Goal: Task Accomplishment & Management: Manage account settings

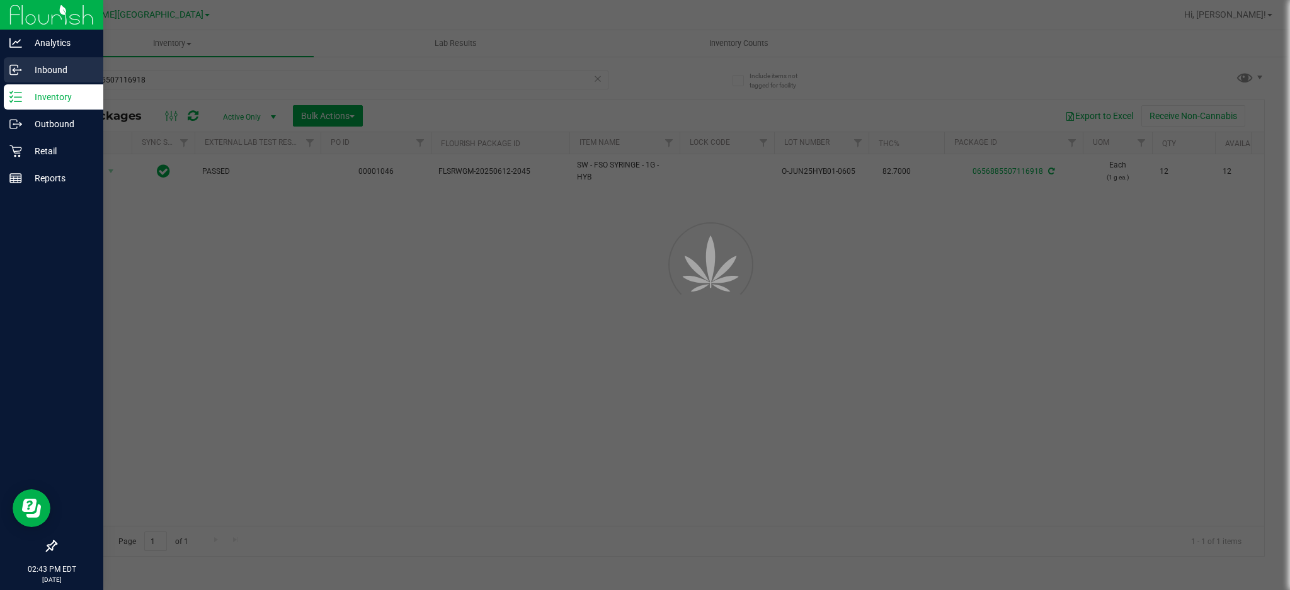
click at [42, 74] on p "Inbound" at bounding box center [60, 69] width 76 height 15
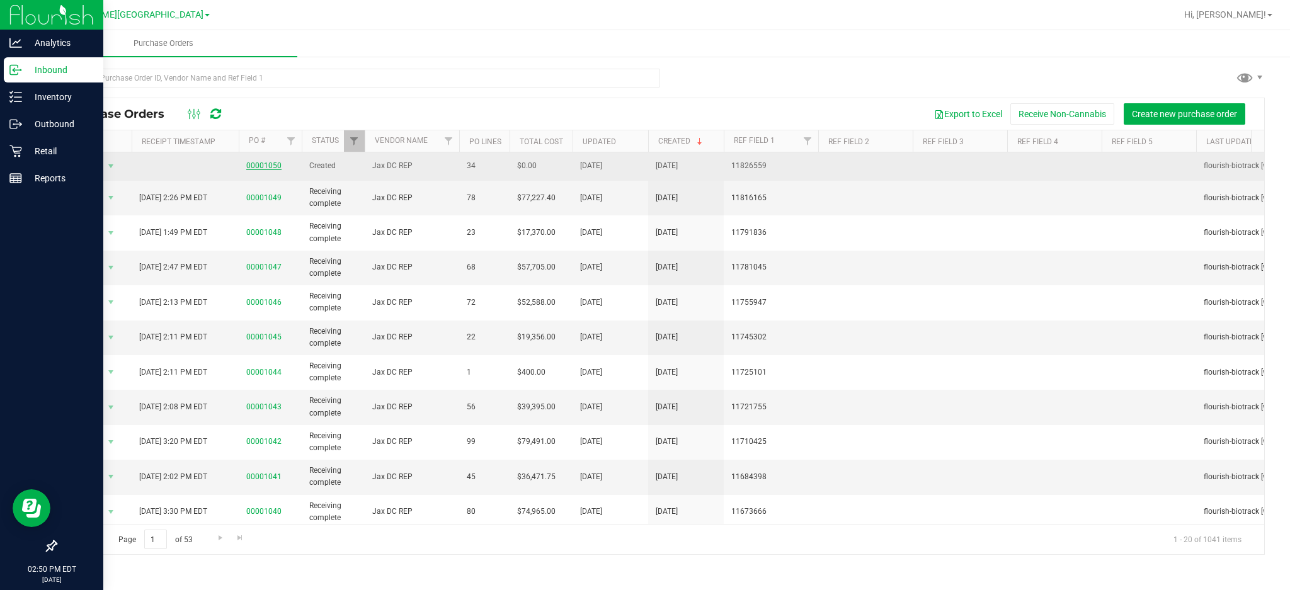
click at [269, 166] on link "00001050" at bounding box center [263, 165] width 35 height 9
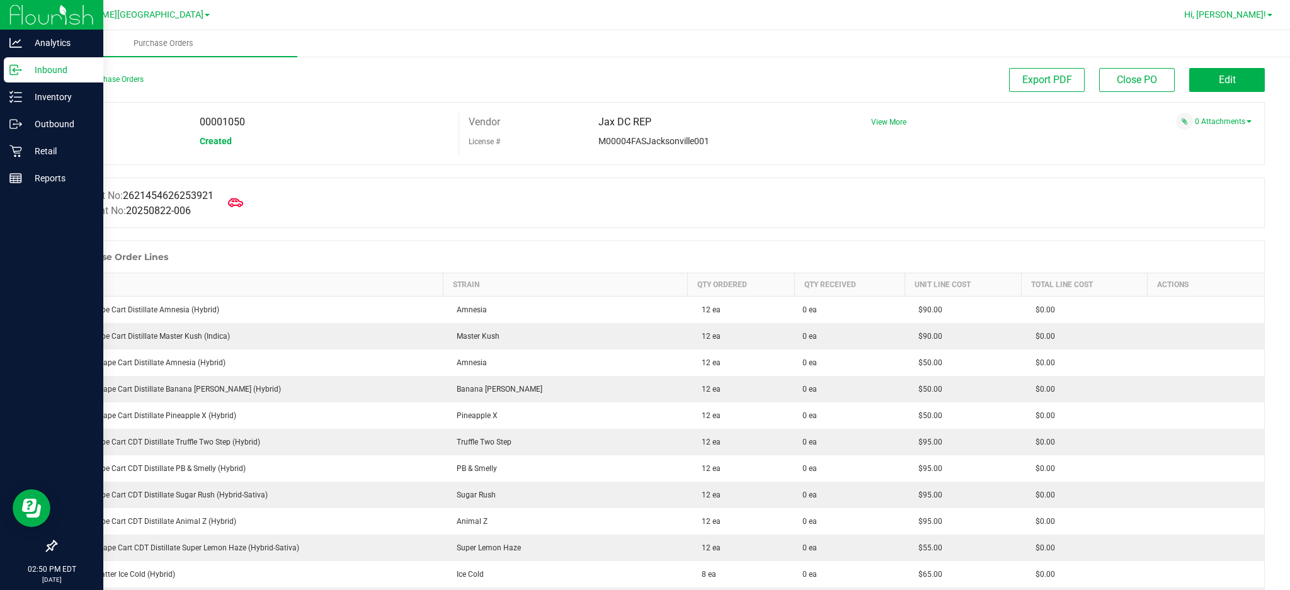
click at [1258, 8] on link "Hi, [PERSON_NAME]!" at bounding box center [1228, 14] width 98 height 13
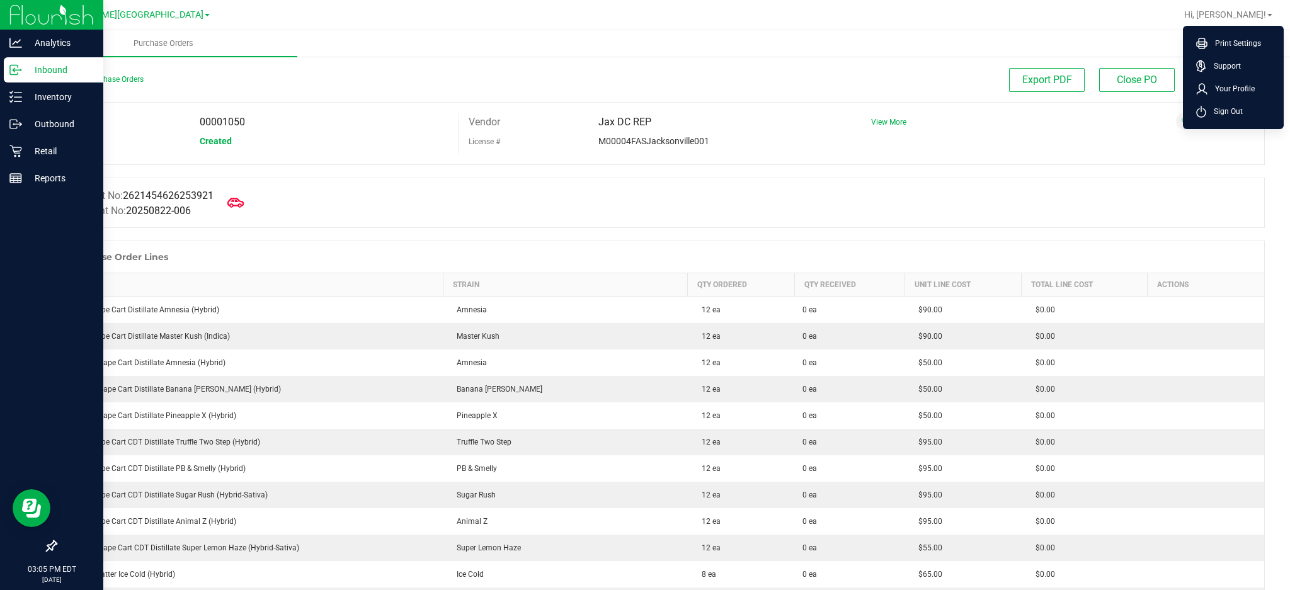
click at [242, 206] on icon at bounding box center [235, 203] width 16 height 16
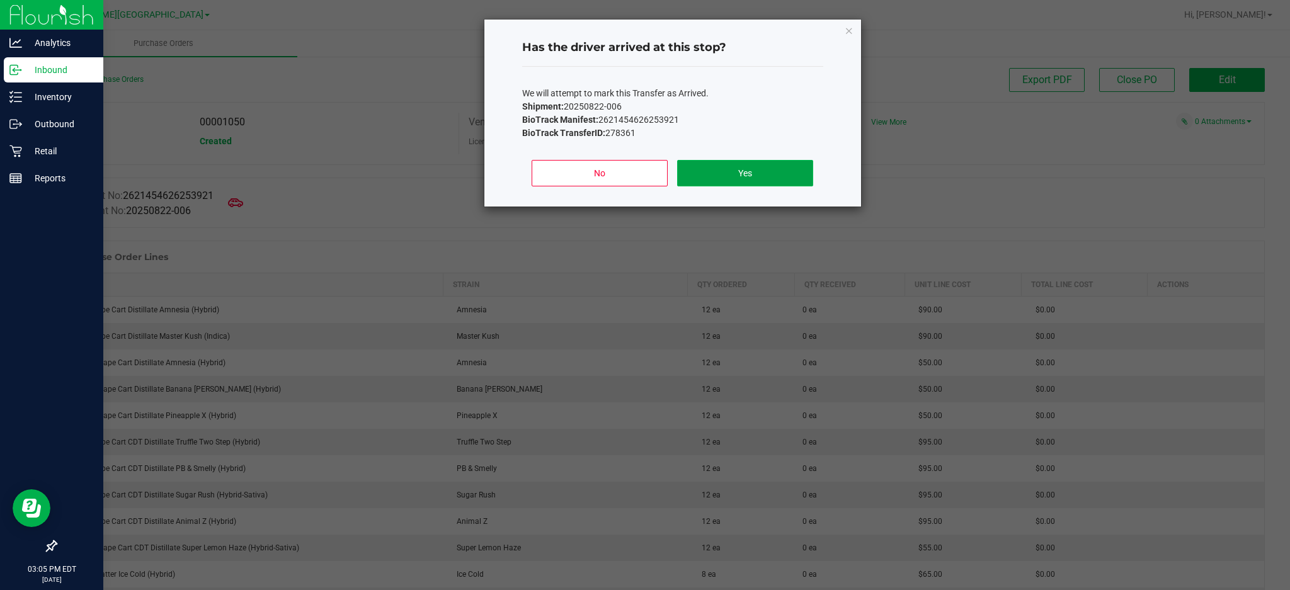
click at [732, 178] on button "Yes" at bounding box center [744, 173] width 135 height 26
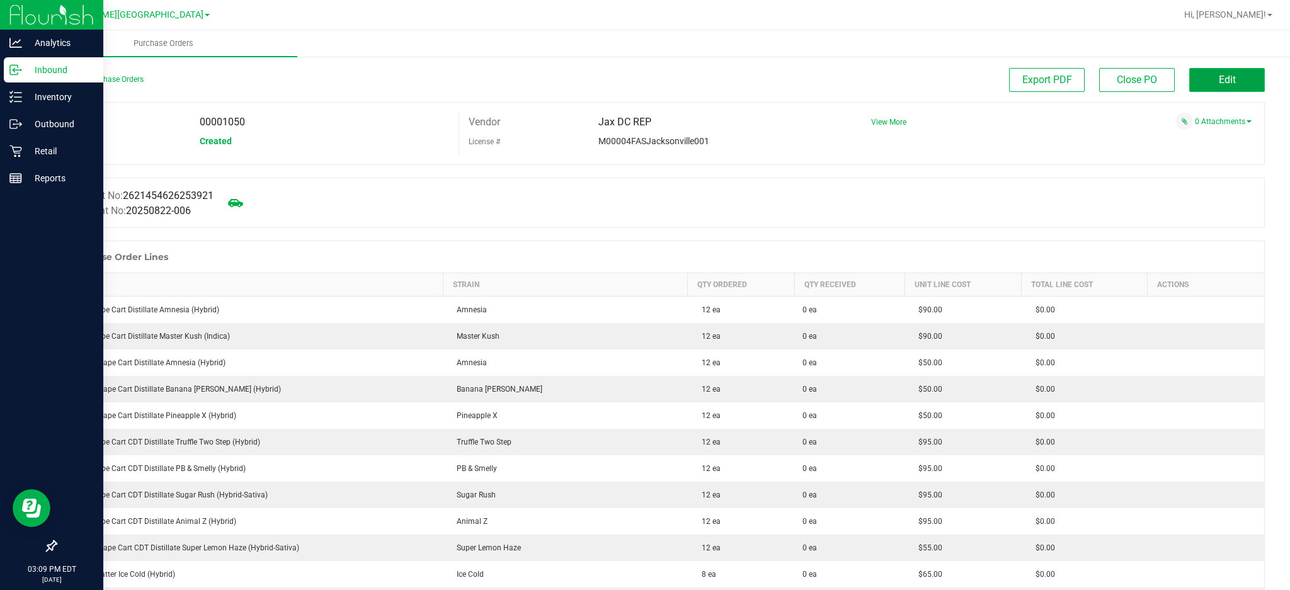
click at [1219, 80] on span "Edit" at bounding box center [1227, 80] width 17 height 12
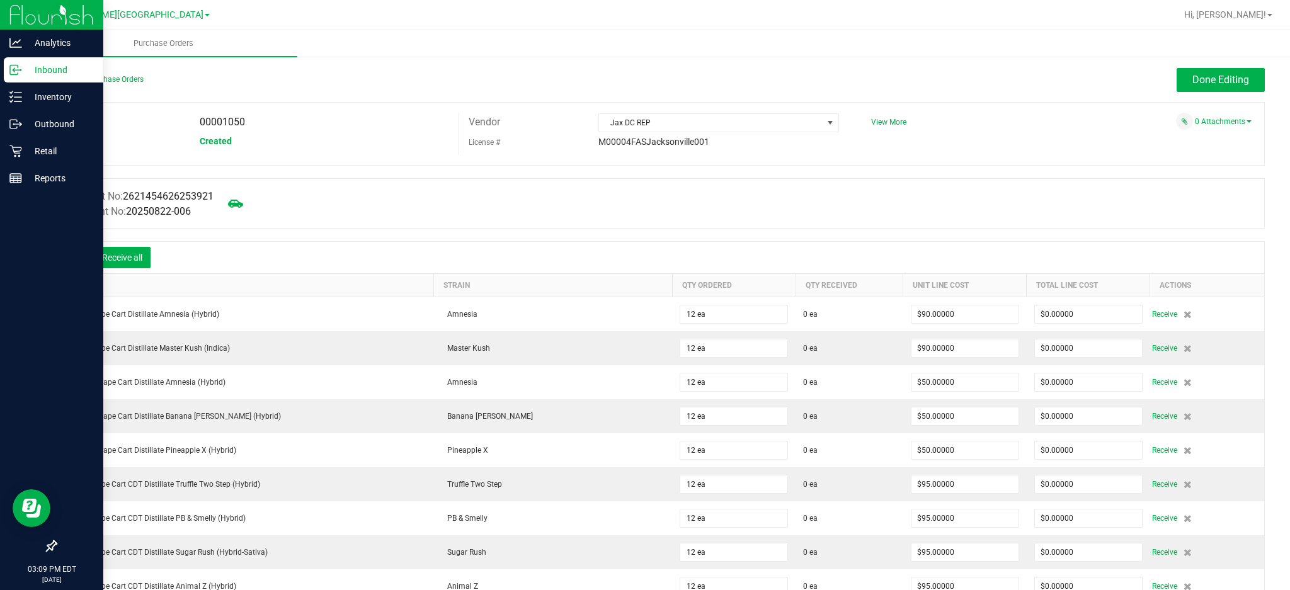
click at [74, 256] on icon at bounding box center [75, 259] width 13 height 13
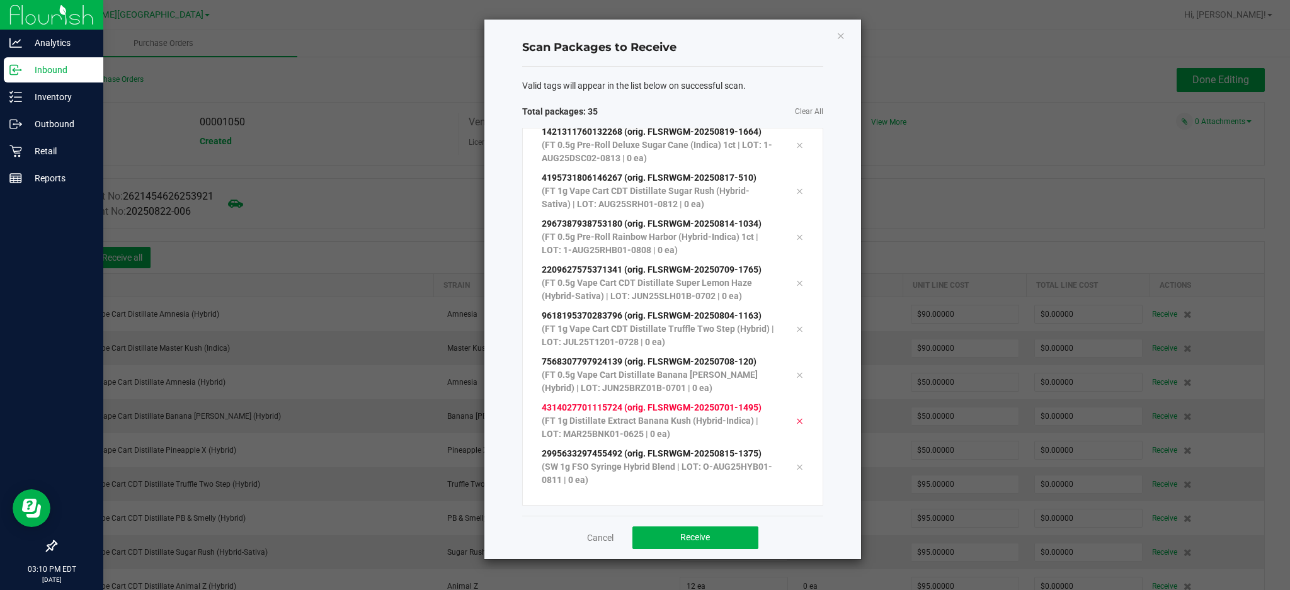
scroll to position [1263, 0]
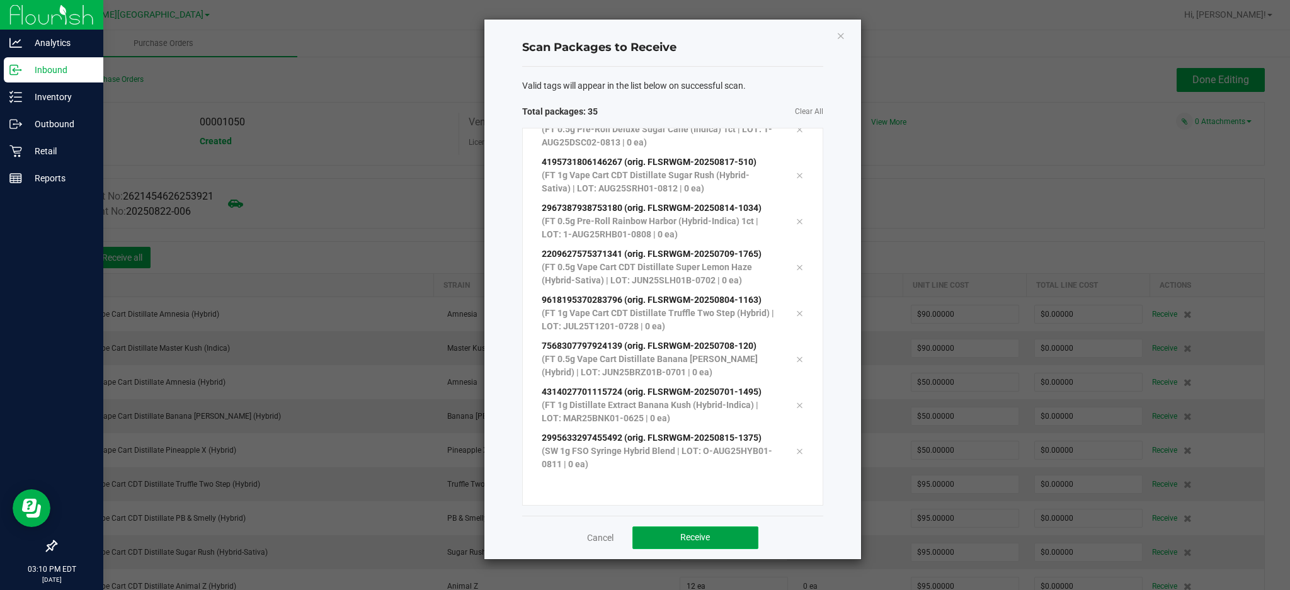
click at [739, 547] on button "Receive" at bounding box center [695, 538] width 126 height 23
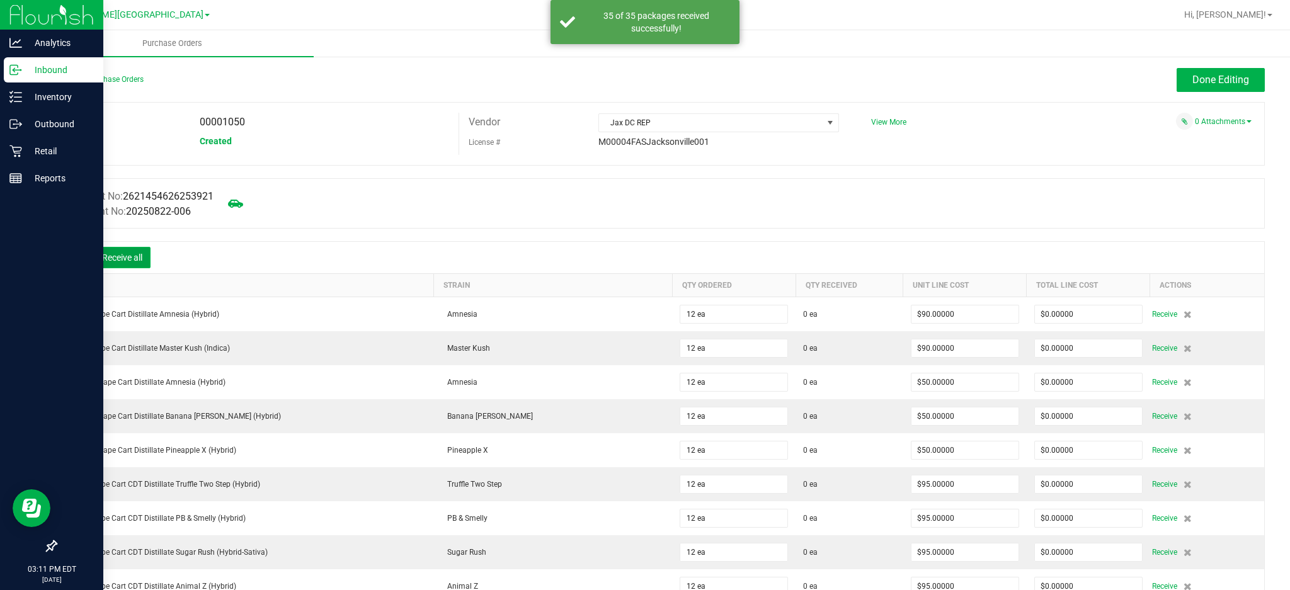
click at [142, 258] on button "Receive all" at bounding box center [122, 257] width 57 height 21
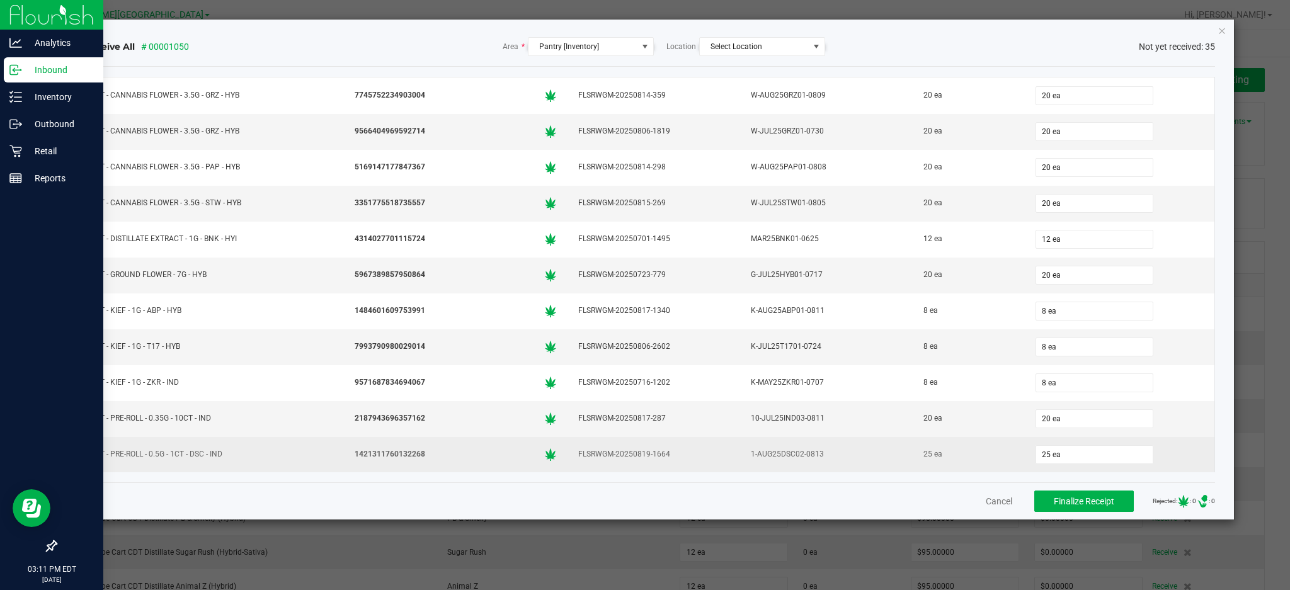
scroll to position [252, 0]
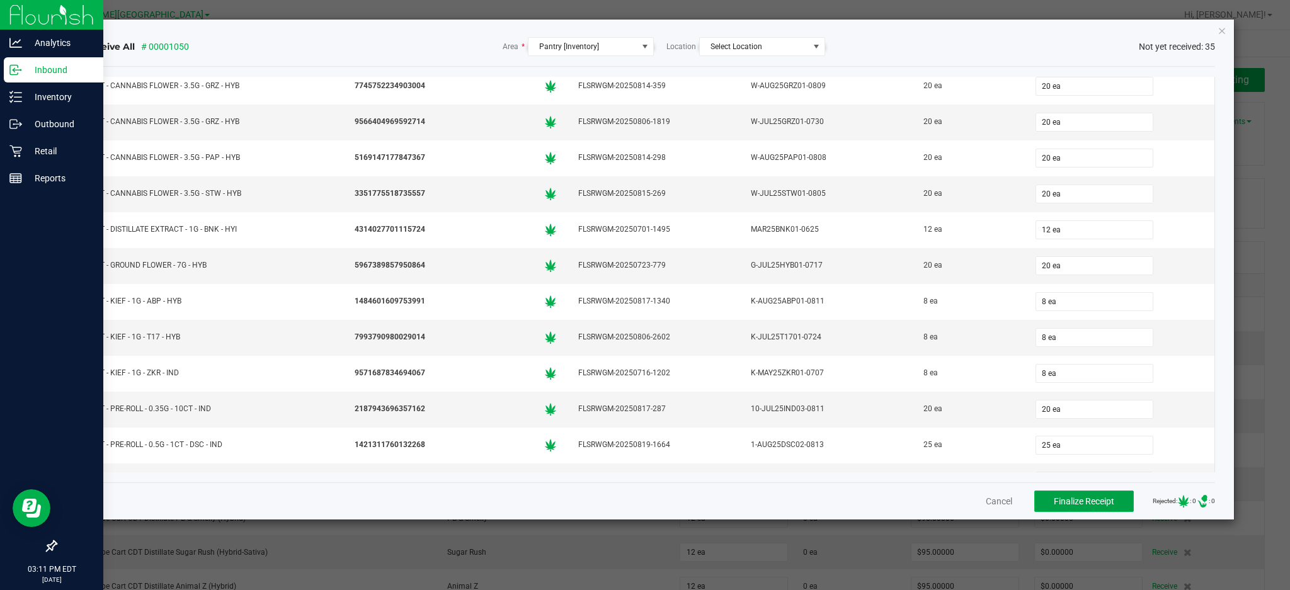
click at [1093, 496] on span "Finalize Receipt" at bounding box center [1084, 501] width 60 height 10
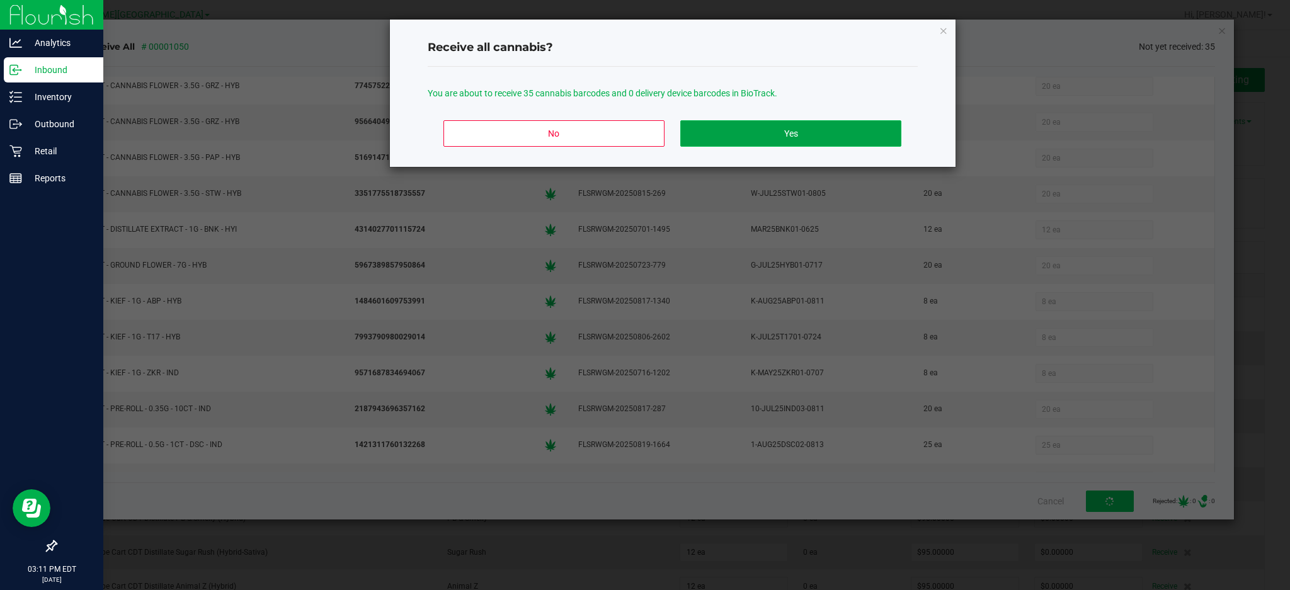
click at [753, 127] on button "Yes" at bounding box center [790, 133] width 220 height 26
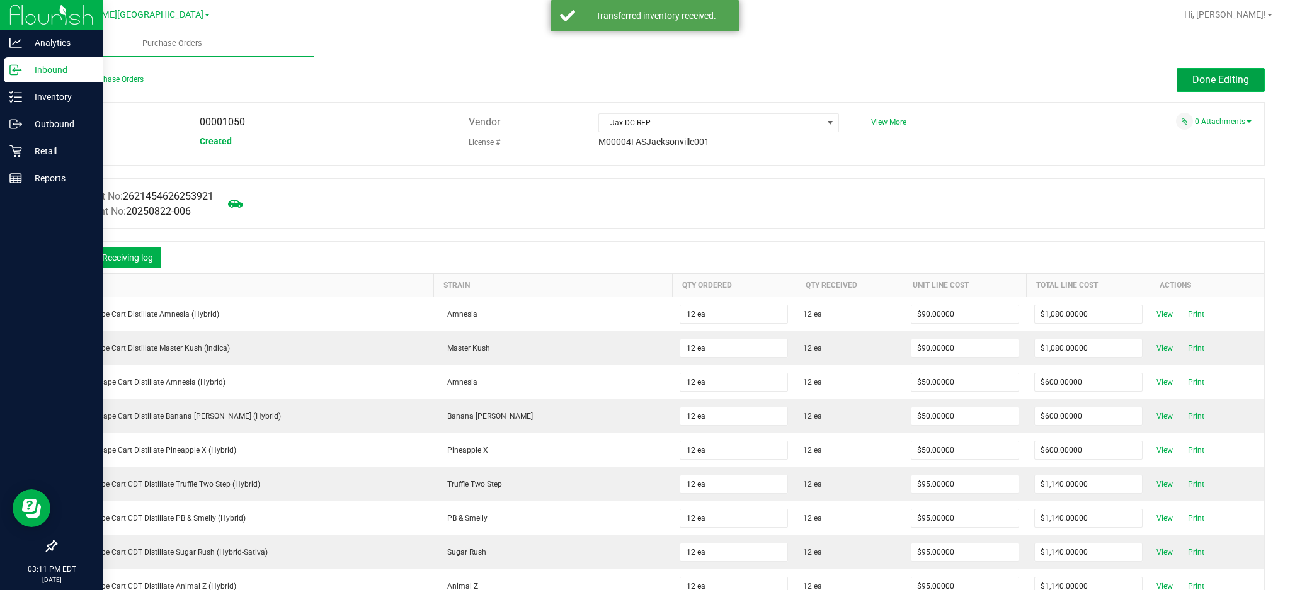
click at [1192, 78] on span "Done Editing" at bounding box center [1220, 80] width 57 height 12
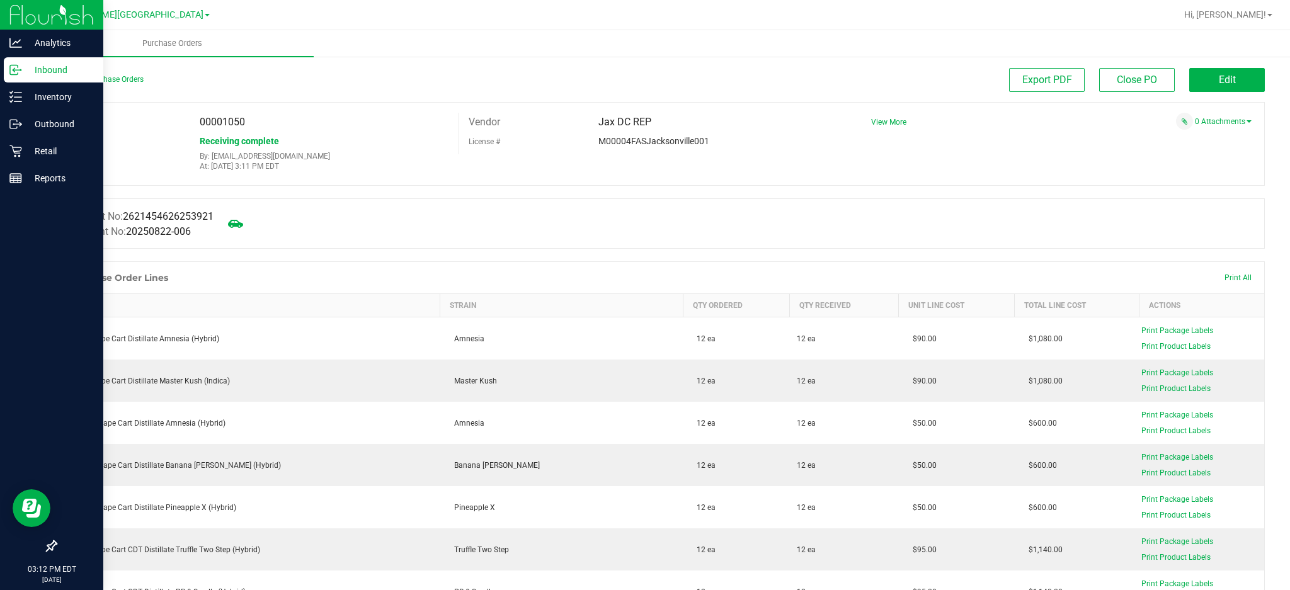
drag, startPoint x: 228, startPoint y: 123, endPoint x: 222, endPoint y: 125, distance: 6.4
click at [222, 125] on div "00001050" at bounding box center [324, 122] width 268 height 19
copy span "1050"
click at [41, 91] on p "Inventory" at bounding box center [60, 96] width 76 height 15
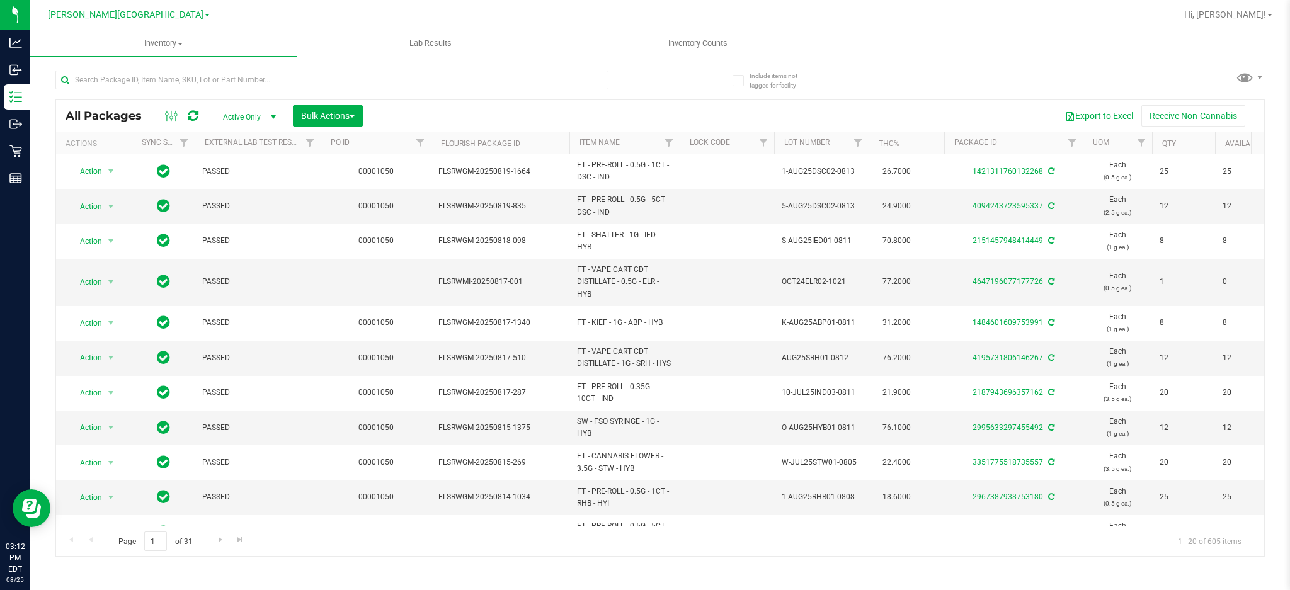
click at [248, 114] on span "Active Only" at bounding box center [246, 117] width 69 height 18
click at [238, 194] on li "All" at bounding box center [246, 193] width 68 height 19
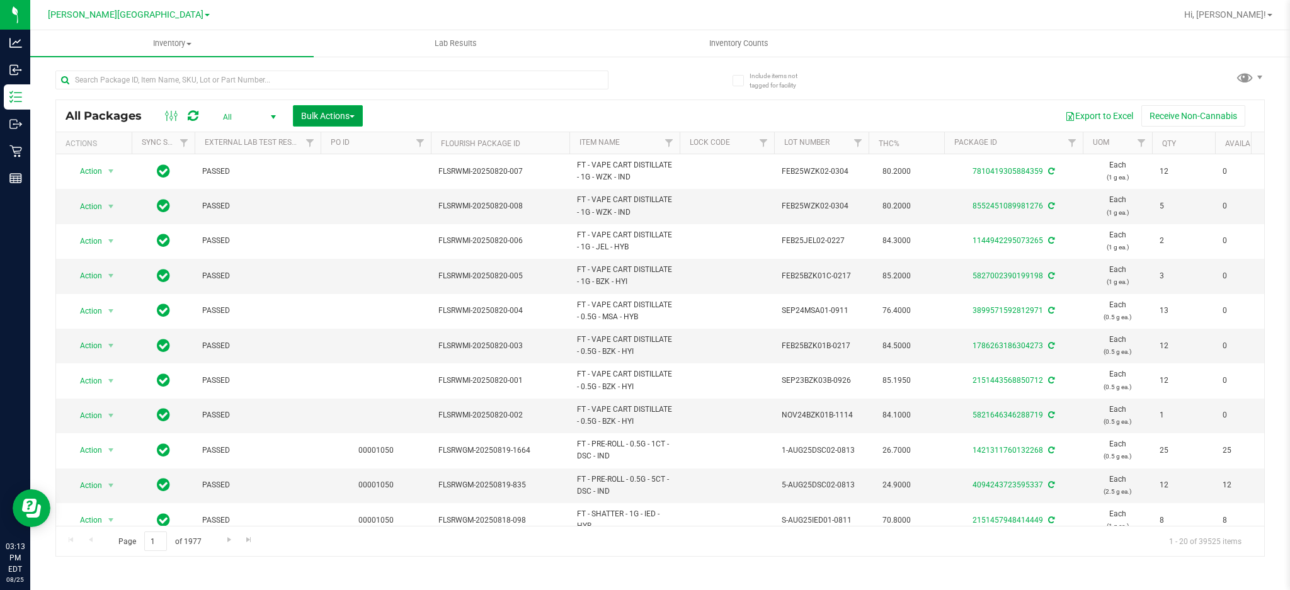
click at [334, 115] on span "Bulk Actions" at bounding box center [328, 116] width 54 height 10
click at [310, 236] on span "Lock/Unlock packages" at bounding box center [343, 237] width 86 height 10
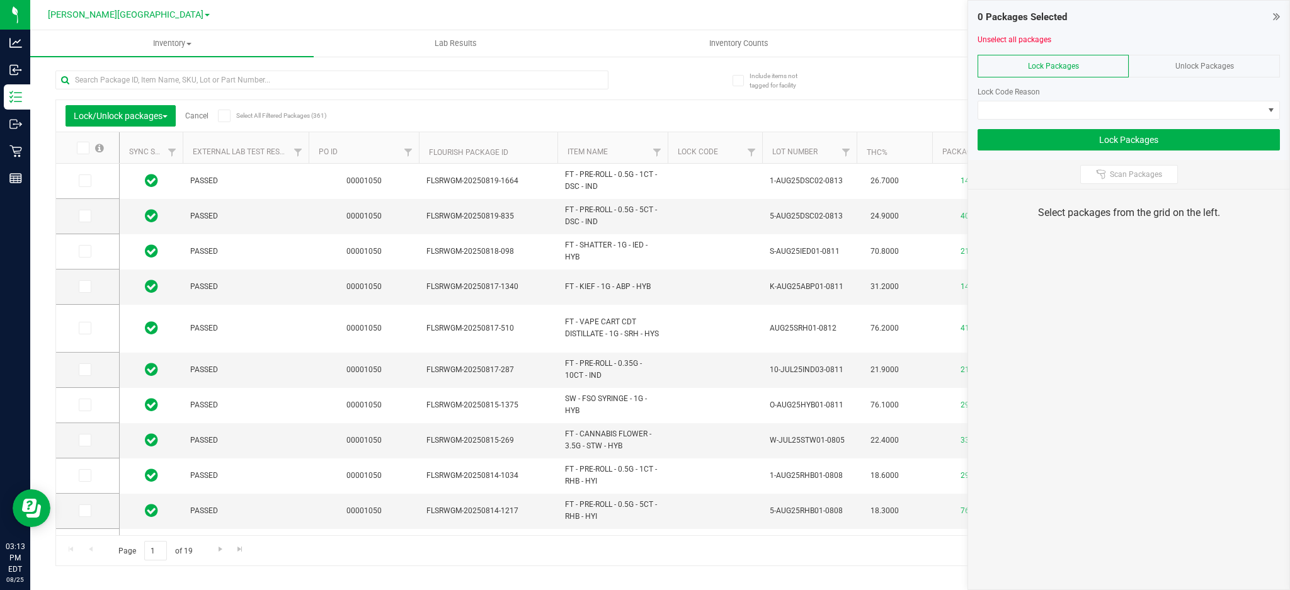
click at [381, 154] on th "PO ID" at bounding box center [364, 147] width 110 height 31
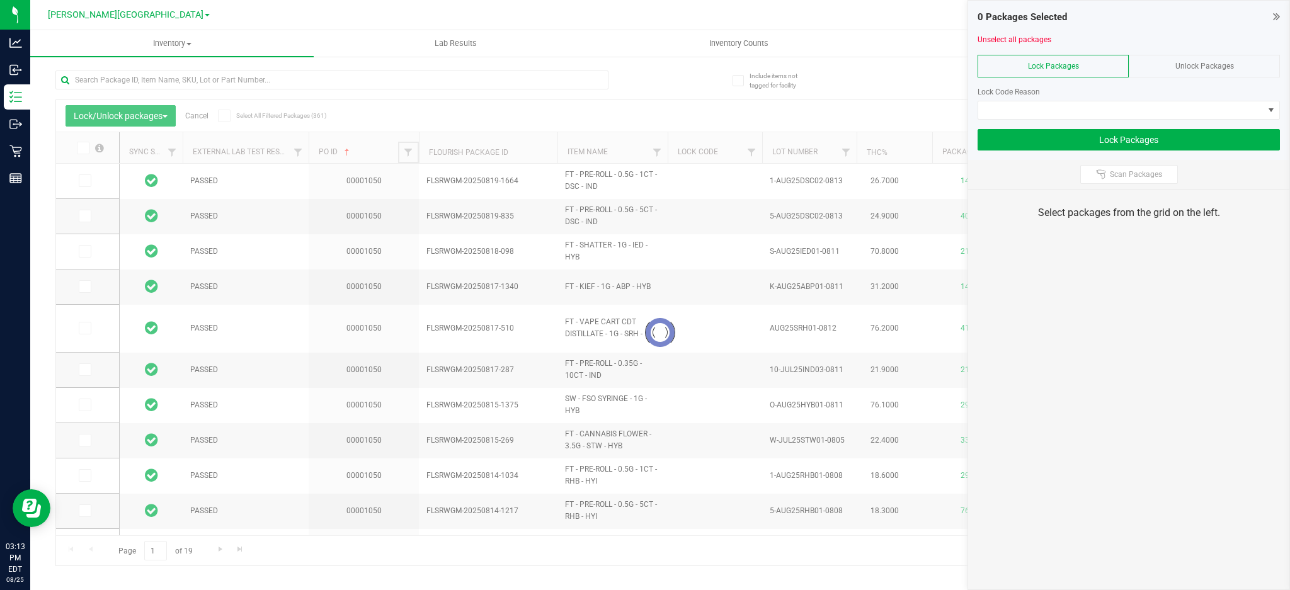
click at [409, 152] on span "Filter" at bounding box center [408, 152] width 10 height 10
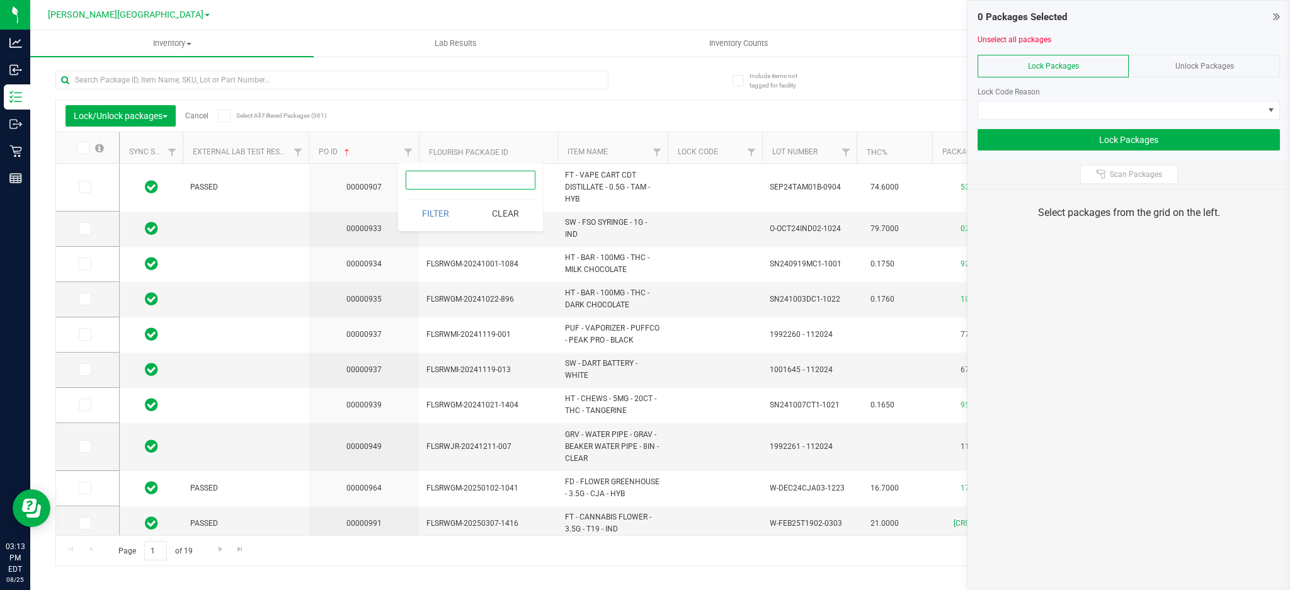
paste input "1050"
type input "1050"
click at [432, 210] on button "Filter" at bounding box center [436, 214] width 60 height 28
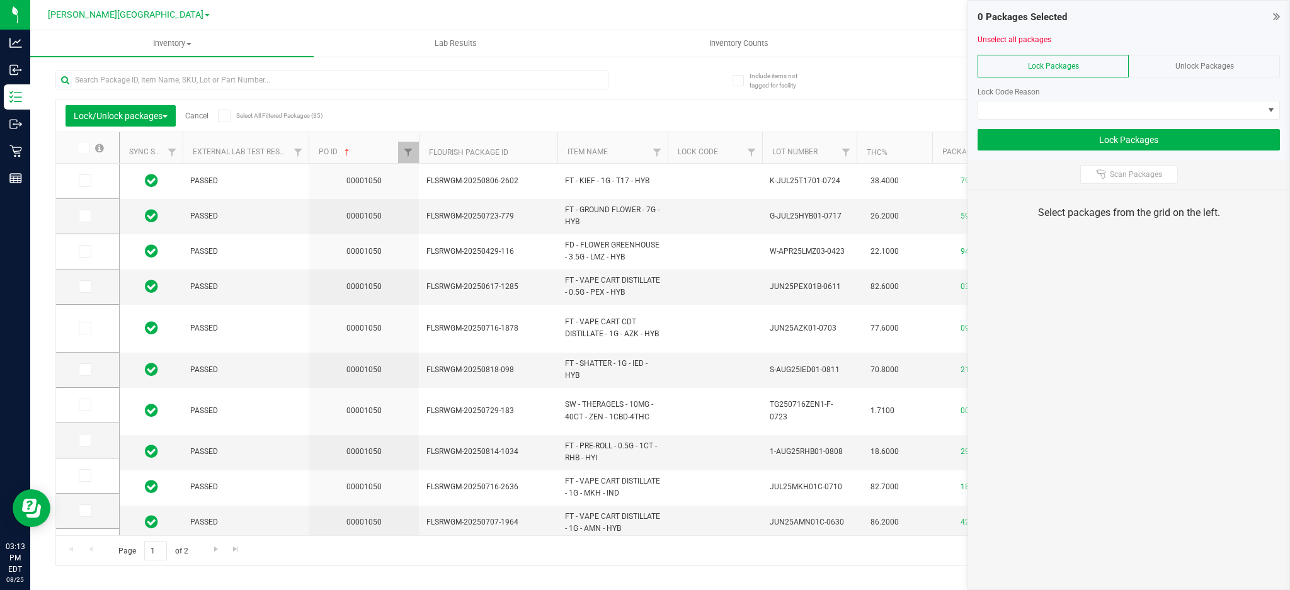
click at [84, 148] on icon at bounding box center [82, 148] width 8 height 0
click at [0, 0] on input "checkbox" at bounding box center [0, 0] width 0 height 0
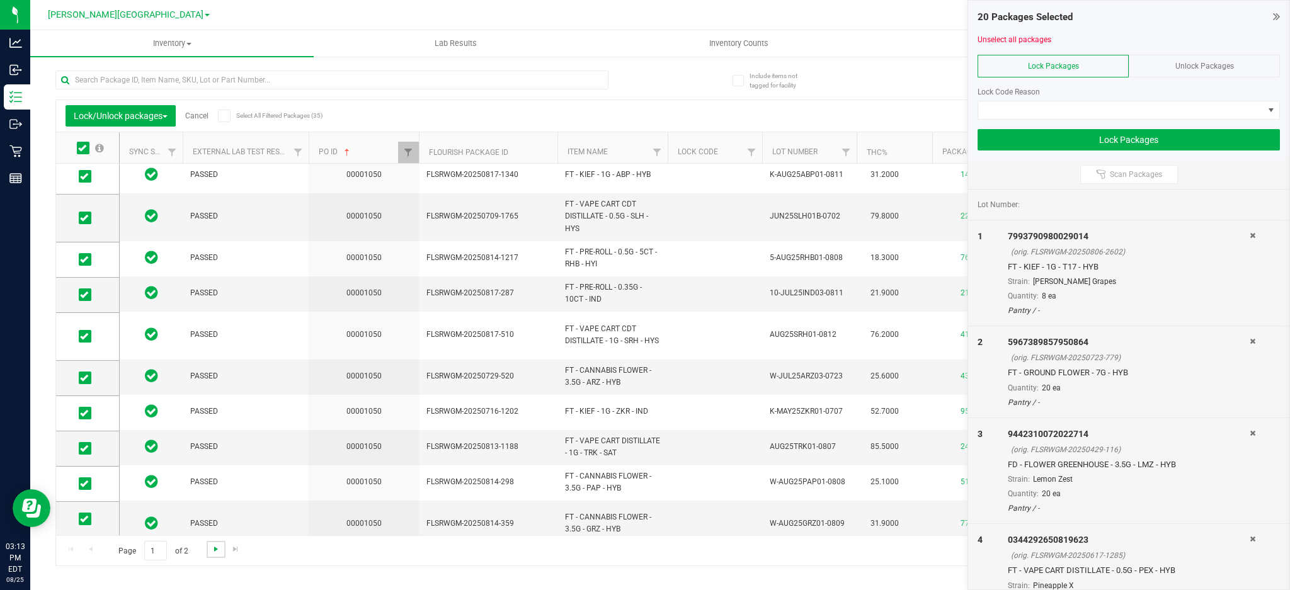
click at [214, 547] on span "Go to the next page" at bounding box center [216, 549] width 10 height 10
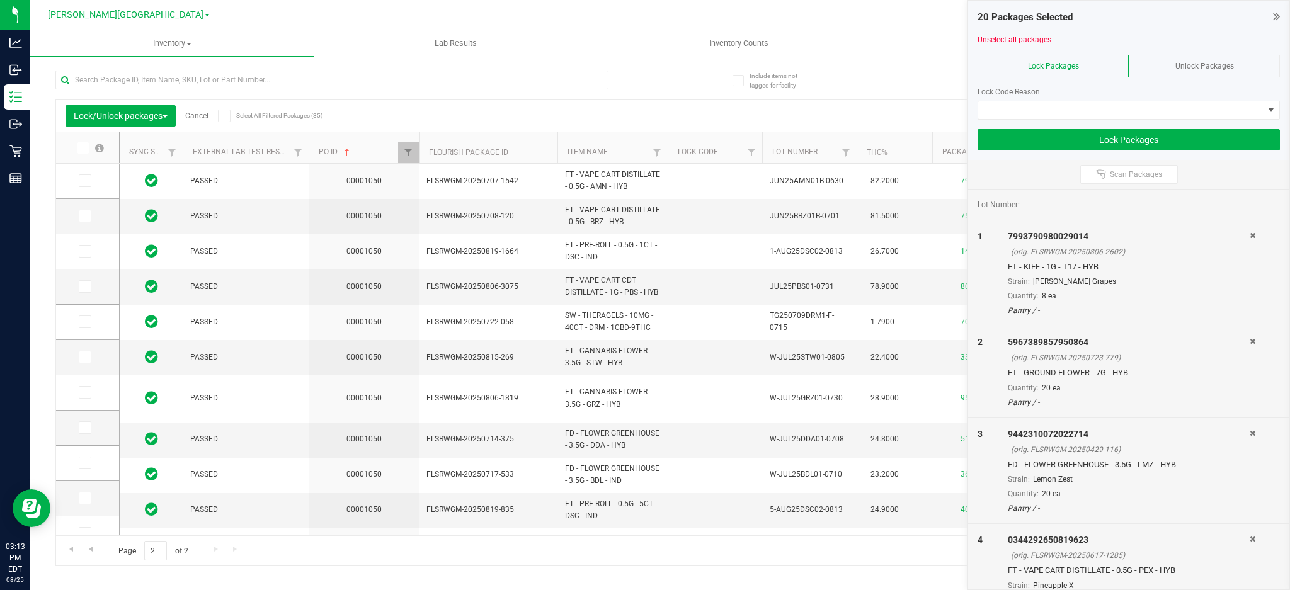
click at [84, 148] on icon at bounding box center [82, 148] width 8 height 0
click at [0, 0] on input "checkbox" at bounding box center [0, 0] width 0 height 0
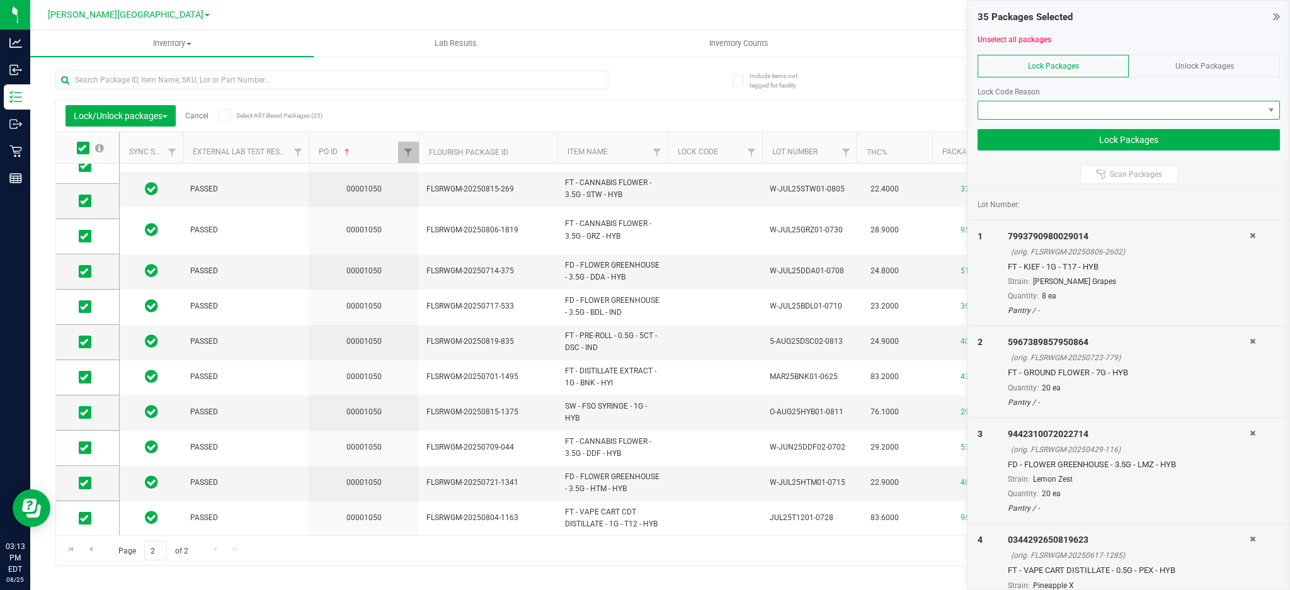
click at [1100, 108] on span at bounding box center [1120, 110] width 285 height 18
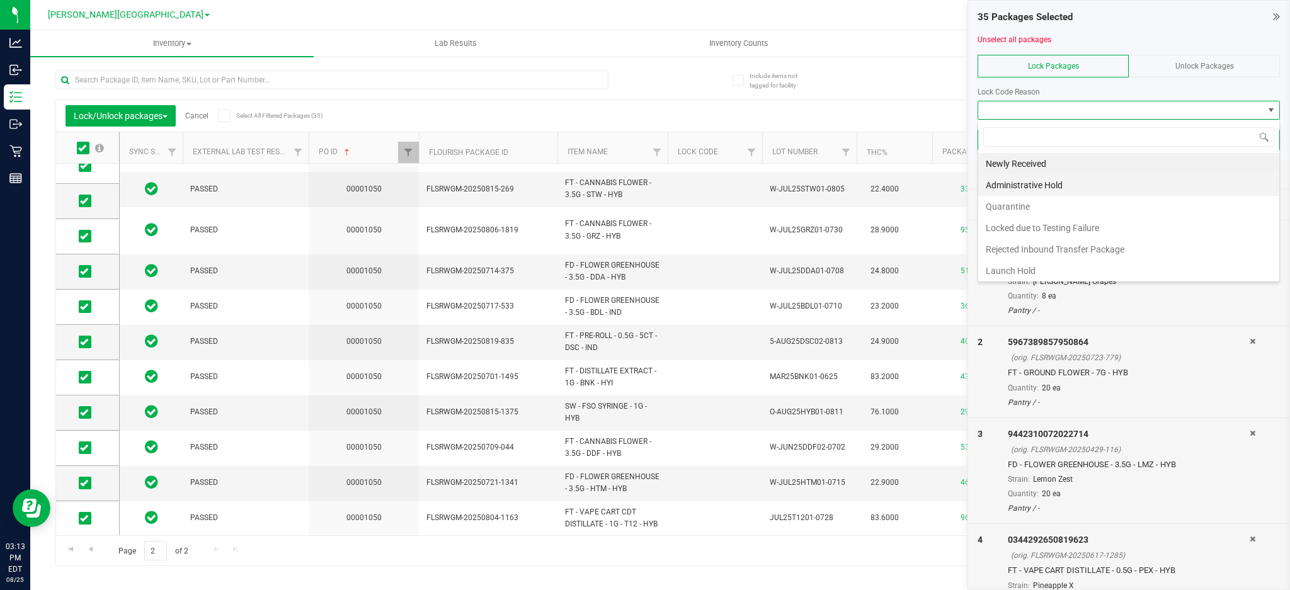
click at [1052, 185] on li "Administrative Hold" at bounding box center [1128, 184] width 301 height 21
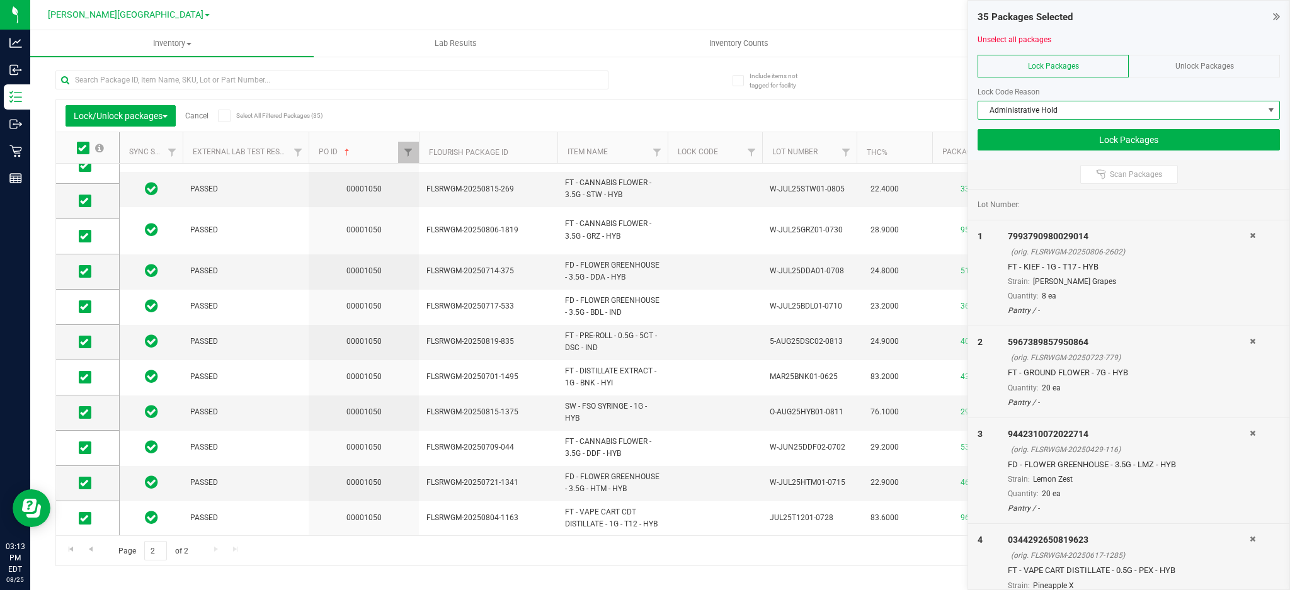
click at [1035, 111] on span "Administrative Hold" at bounding box center [1120, 110] width 285 height 18
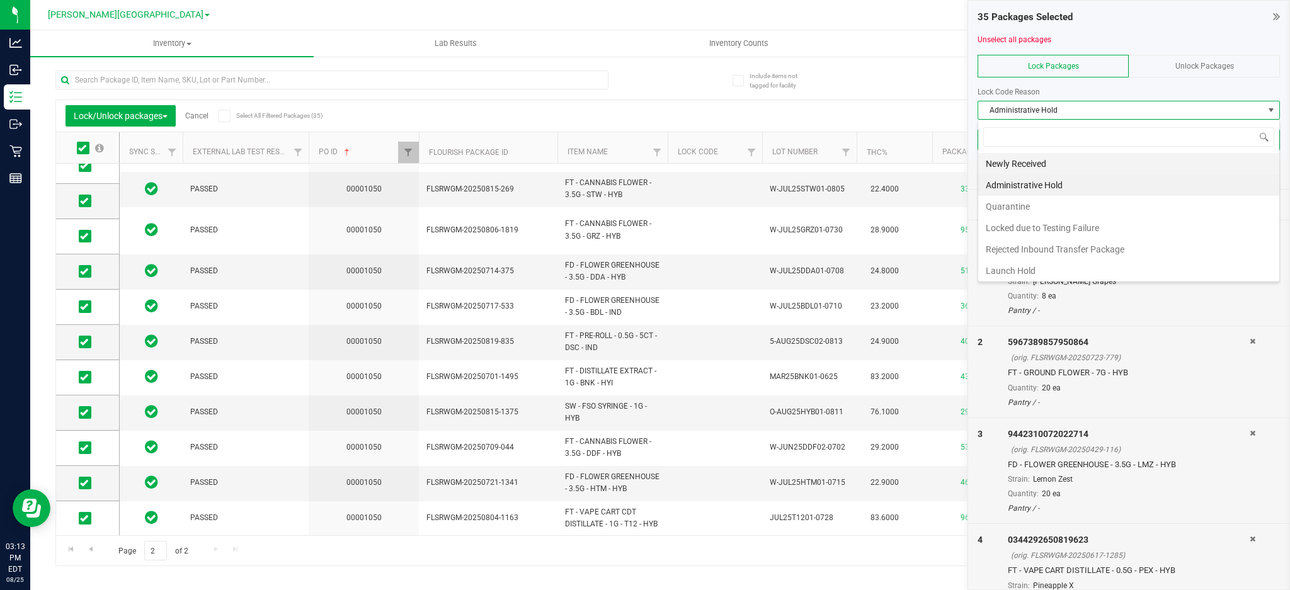
click at [1020, 161] on li "Newly Received" at bounding box center [1128, 163] width 301 height 21
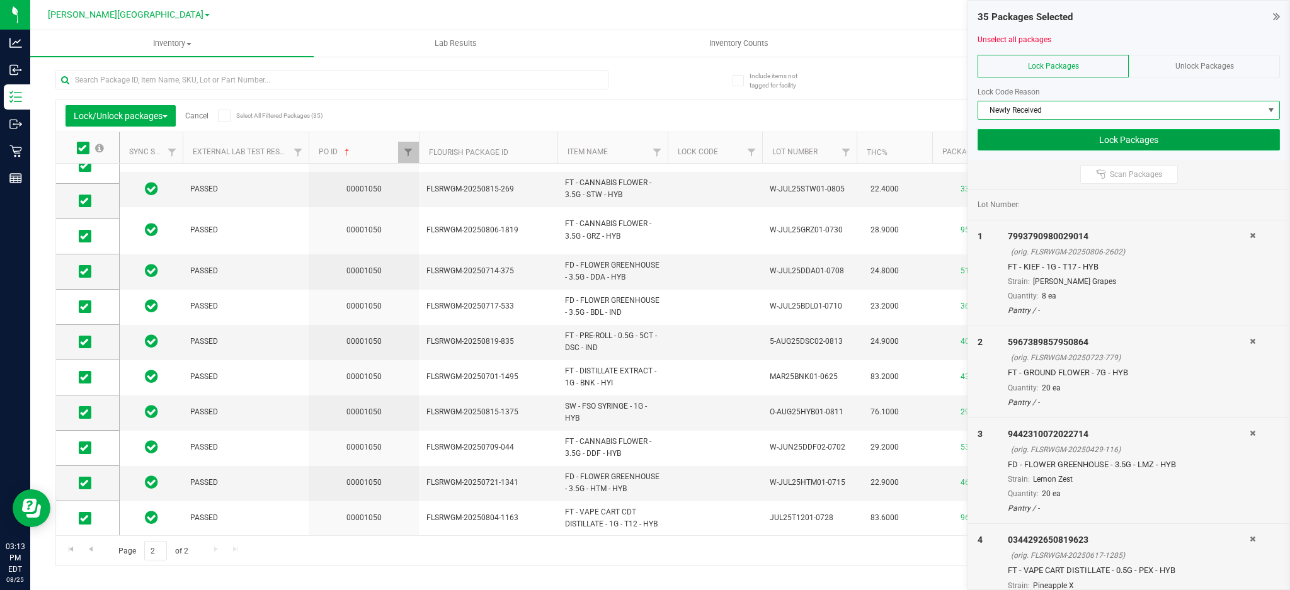
click at [1044, 138] on button "Lock Packages" at bounding box center [1128, 139] width 302 height 21
